Goal: Share content: Distribute website content to other platforms or users

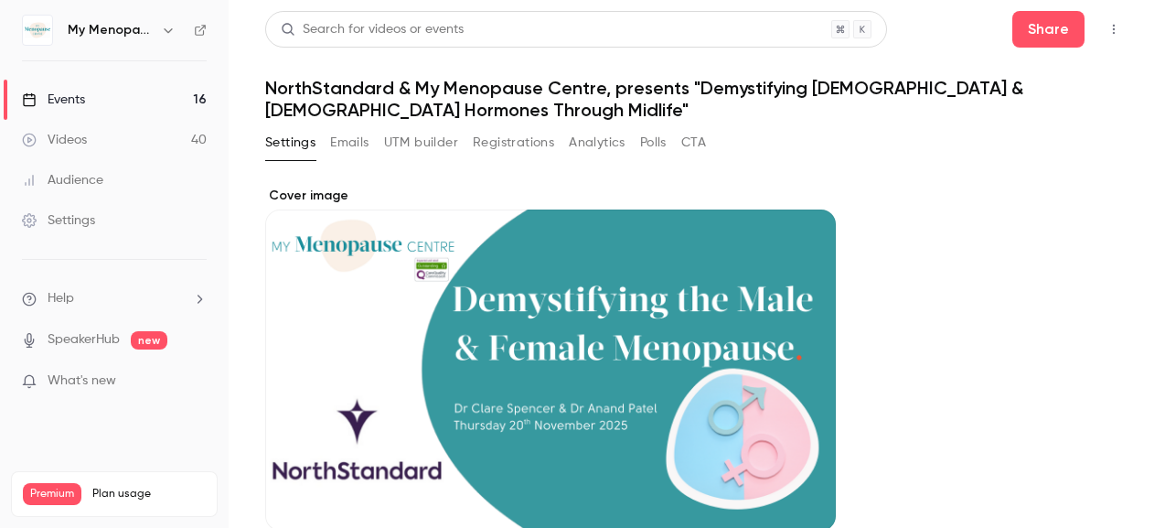
click at [49, 99] on div "Events" at bounding box center [53, 100] width 63 height 18
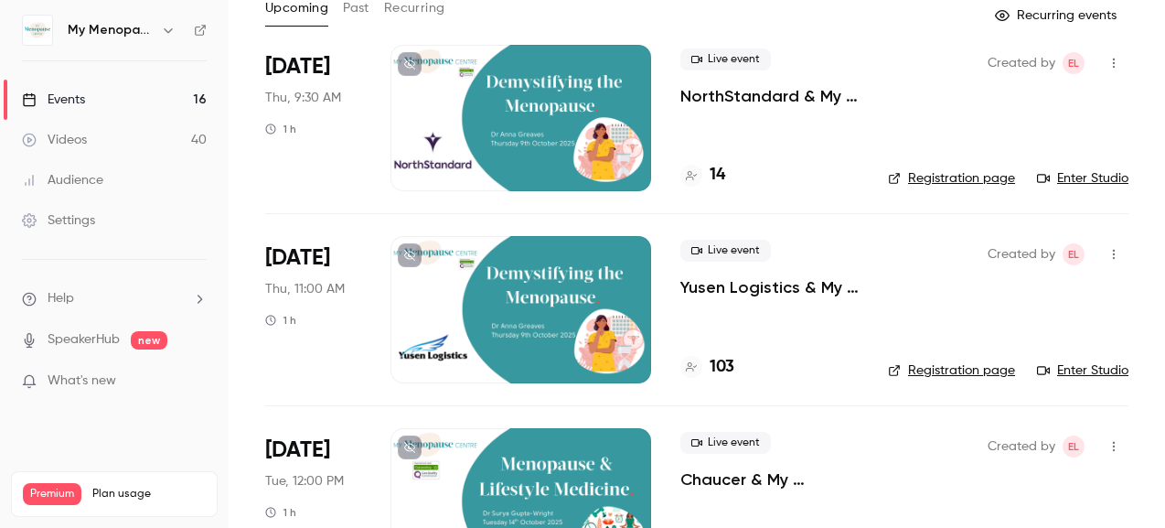
scroll to position [116, 0]
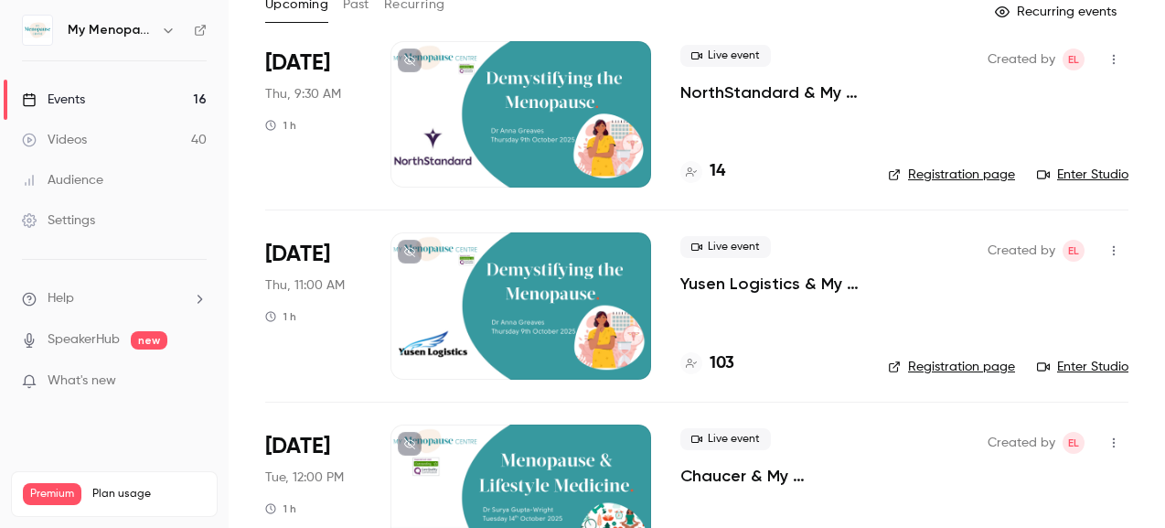
click at [1118, 252] on icon "button" at bounding box center [1113, 250] width 15 height 13
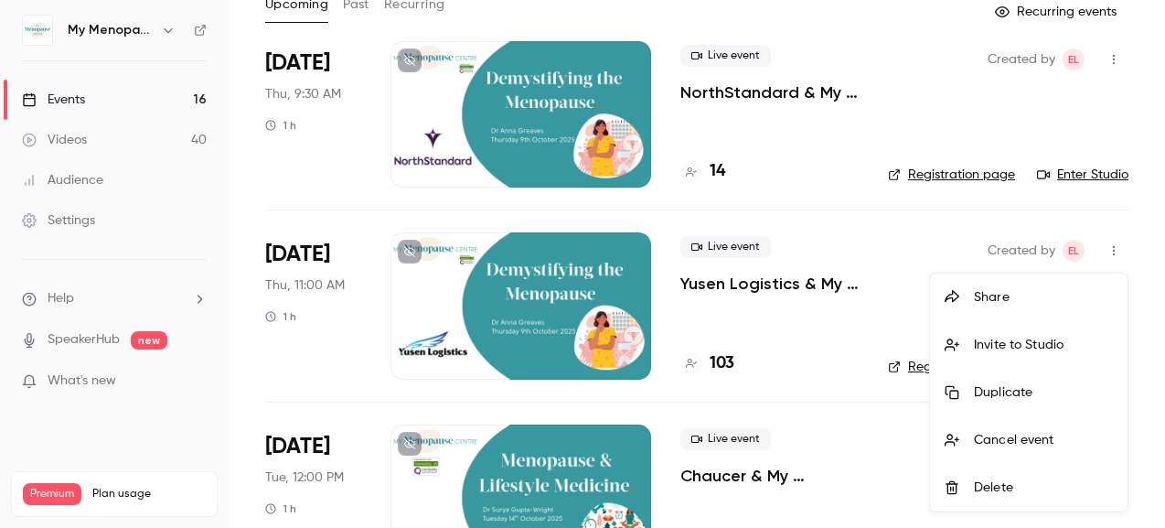
click at [995, 343] on div "Invite to Studio" at bounding box center [1043, 345] width 139 height 18
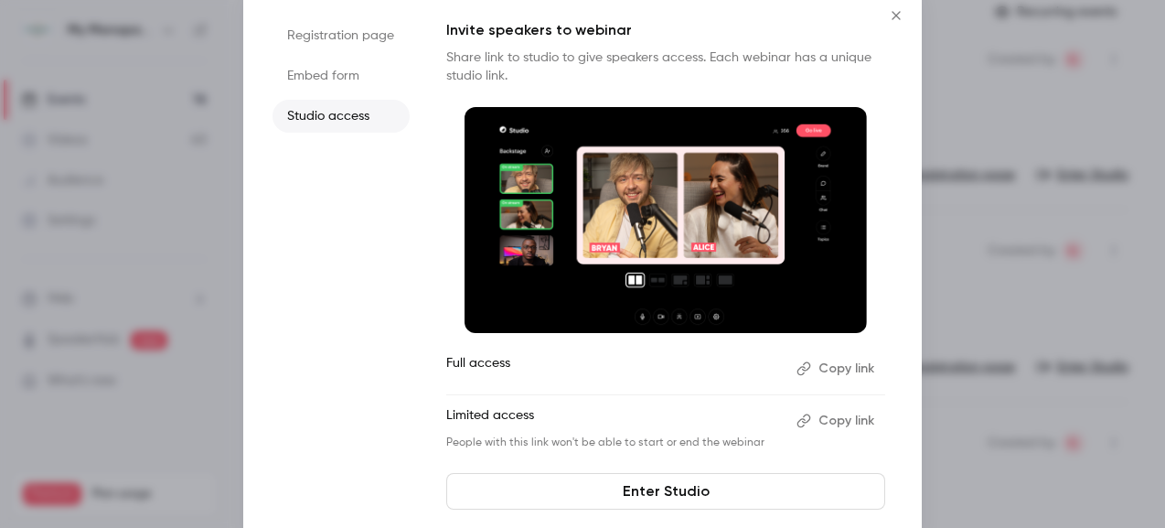
click at [824, 367] on button "Copy link" at bounding box center [837, 368] width 96 height 29
click at [897, 14] on icon "Close" at bounding box center [896, 15] width 22 height 15
